Goal: Task Accomplishment & Management: Use online tool/utility

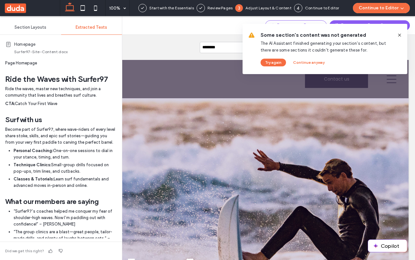
click at [401, 33] on icon at bounding box center [399, 35] width 5 height 5
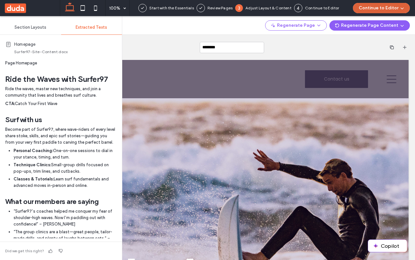
click at [400, 6] on icon "button" at bounding box center [402, 7] width 5 height 5
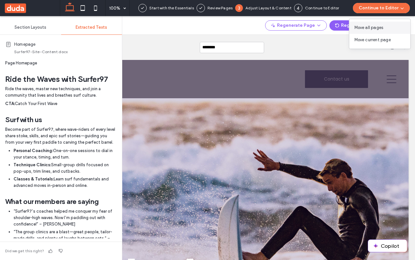
click at [369, 25] on span "Move all pages" at bounding box center [369, 27] width 29 height 6
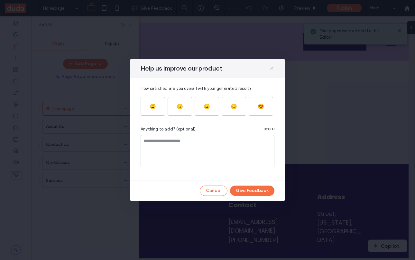
click at [272, 68] on use at bounding box center [272, 68] width 3 height 3
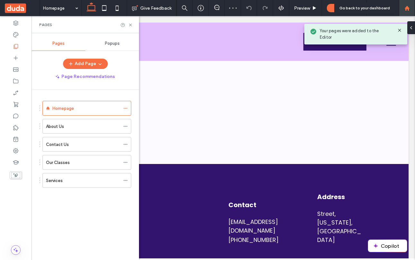
click at [410, 6] on icon at bounding box center [407, 7] width 5 height 5
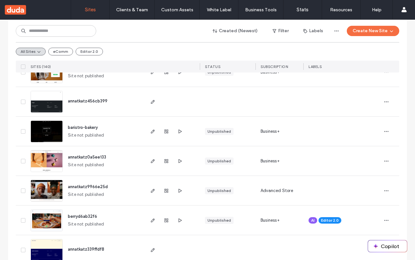
scroll to position [177, 0]
click at [152, 219] on use "button" at bounding box center [153, 220] width 4 height 4
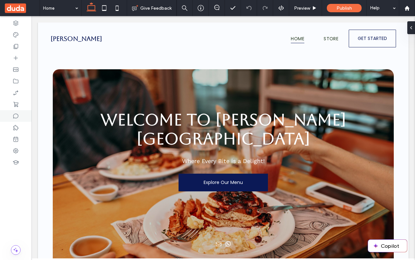
click at [16, 117] on icon at bounding box center [16, 116] width 6 height 6
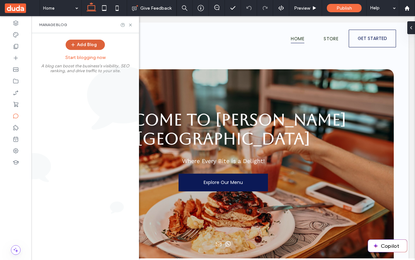
click at [85, 43] on button "Add Blog" at bounding box center [85, 45] width 39 height 10
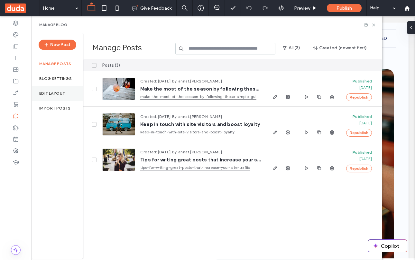
click at [58, 93] on label "Edit Layout" at bounding box center [52, 93] width 26 height 5
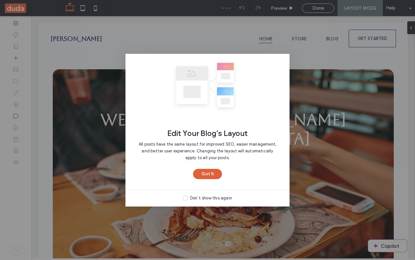
click at [205, 174] on button "Got It" at bounding box center [207, 174] width 29 height 10
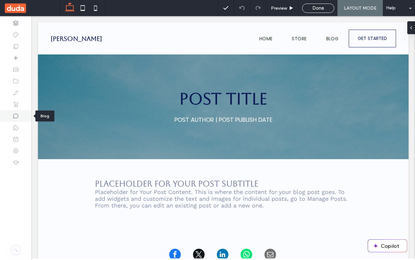
click at [17, 116] on icon at bounding box center [16, 116] width 6 height 6
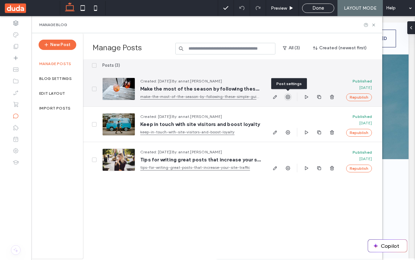
click at [288, 97] on icon "button" at bounding box center [288, 96] width 5 height 5
